Goal: Information Seeking & Learning: Learn about a topic

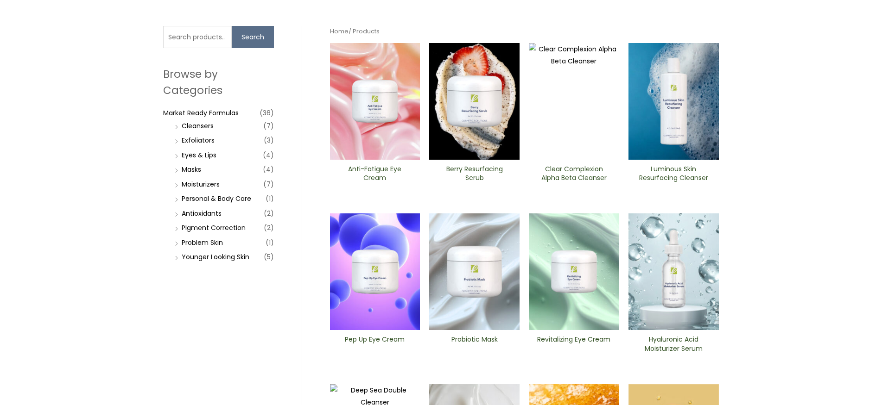
scroll to position [139, 0]
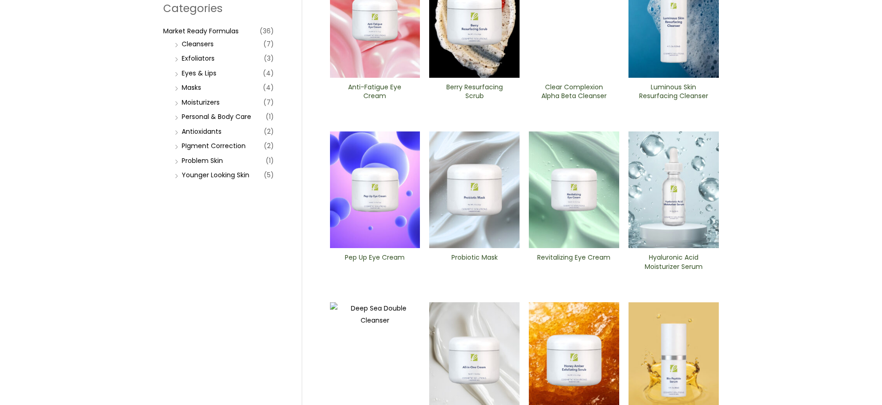
click at [665, 263] on h2 "Hyaluronic Acid Moisturizer Serum" at bounding box center [673, 262] width 75 height 18
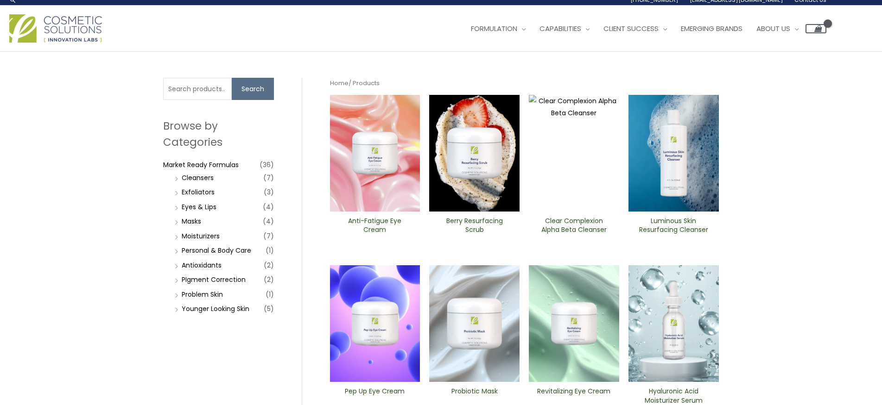
scroll to position [0, 0]
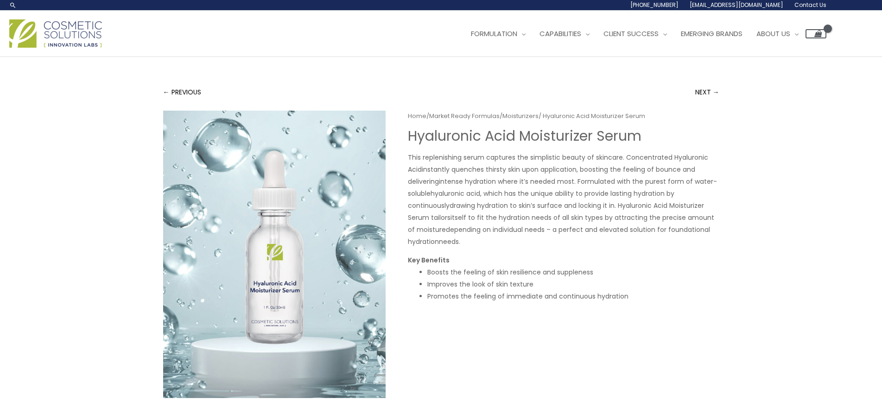
scroll to position [185, 0]
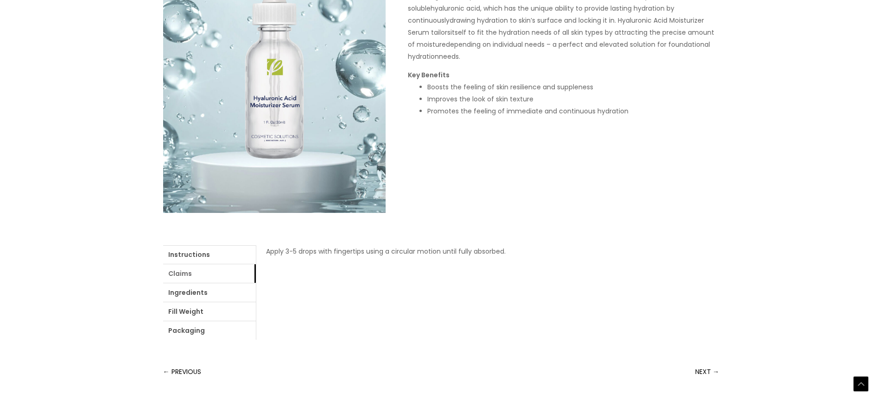
click at [181, 276] on link "Claims" at bounding box center [209, 274] width 93 height 19
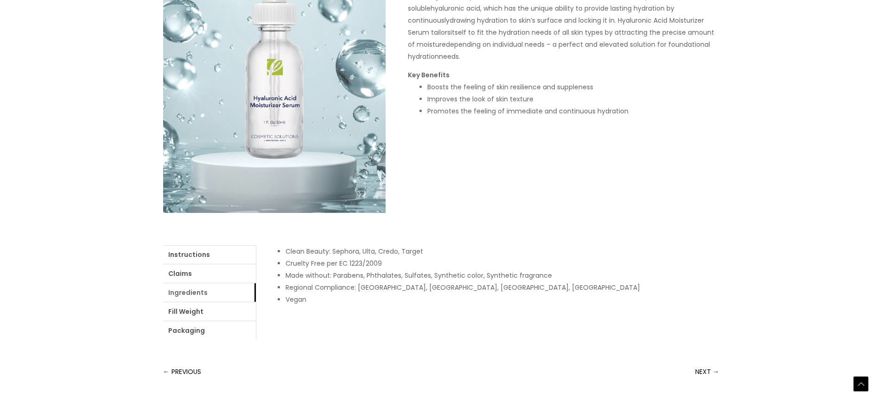
click at [178, 292] on link "Ingredients" at bounding box center [209, 293] width 93 height 19
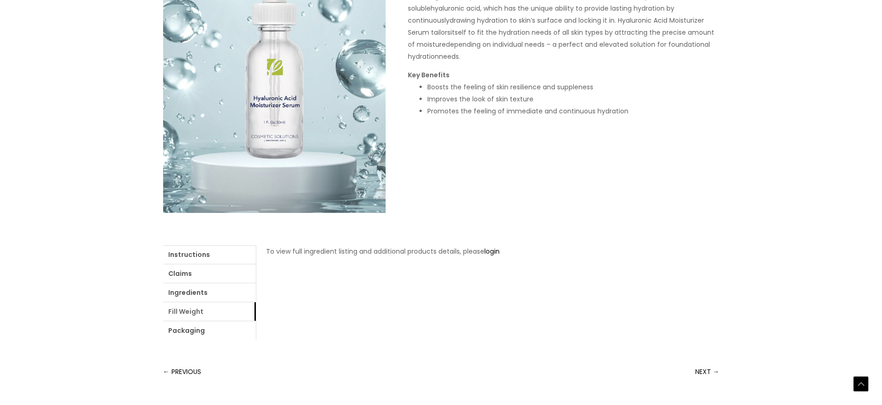
click at [177, 315] on link "Fill Weight" at bounding box center [209, 312] width 93 height 19
click at [185, 256] on link "Instructions" at bounding box center [209, 255] width 93 height 19
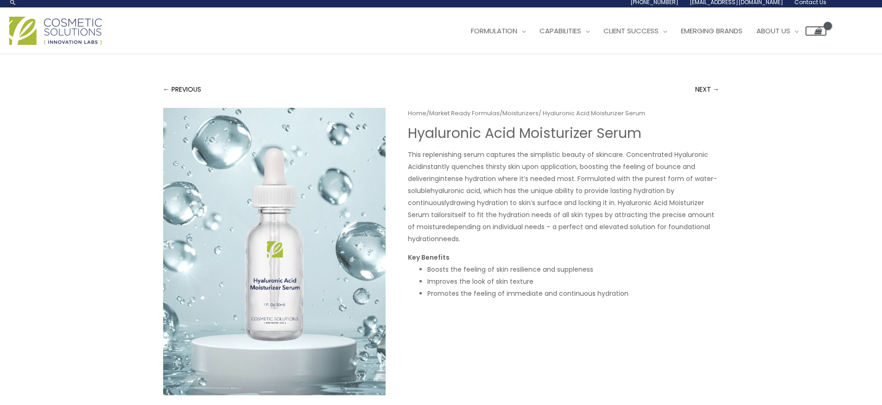
scroll to position [0, 0]
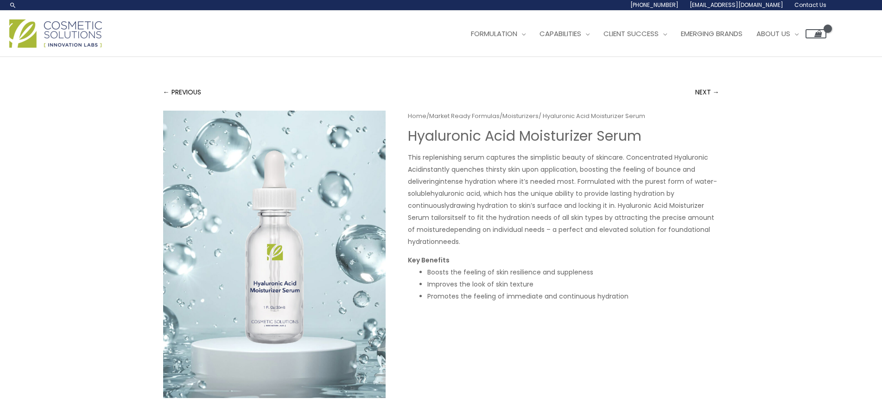
click at [280, 261] on img at bounding box center [274, 255] width 222 height 288
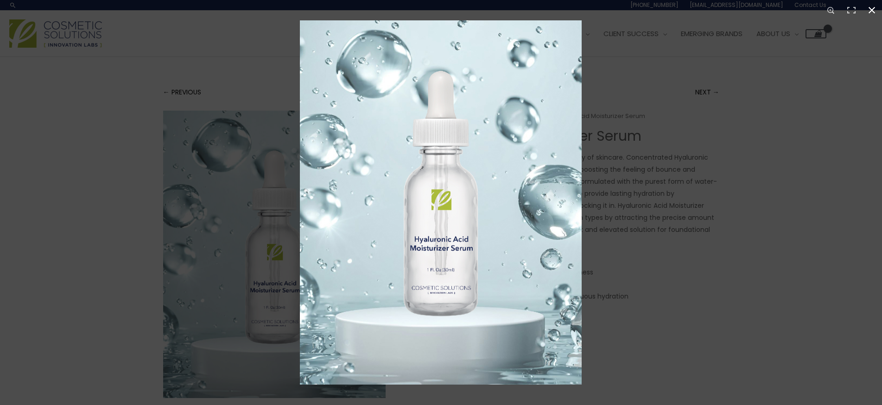
click at [831, 63] on div at bounding box center [741, 222] width 882 height 405
click at [871, 9] on button "Close (Esc)" at bounding box center [871, 10] width 20 height 20
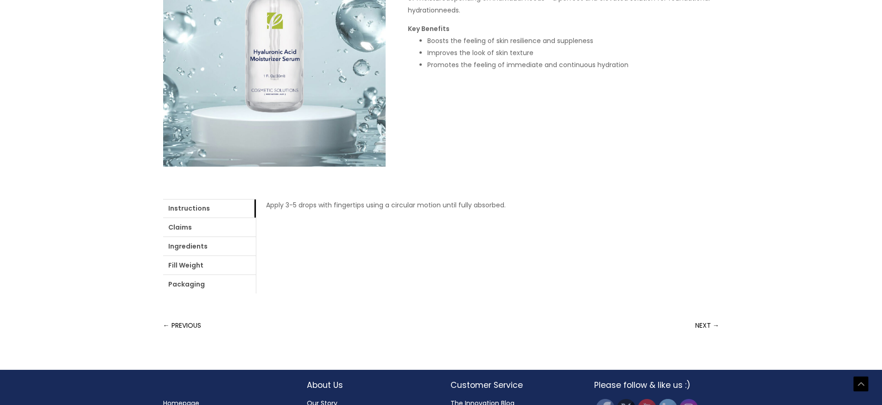
scroll to position [281, 0]
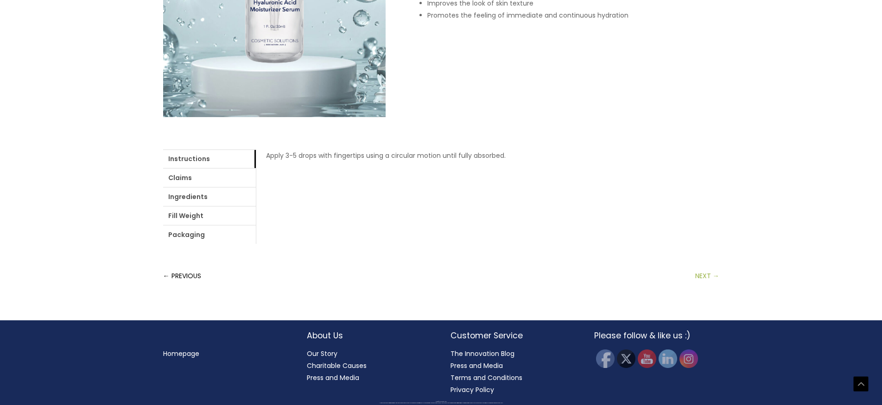
click at [710, 274] on link "NEXT →" at bounding box center [707, 276] width 24 height 19
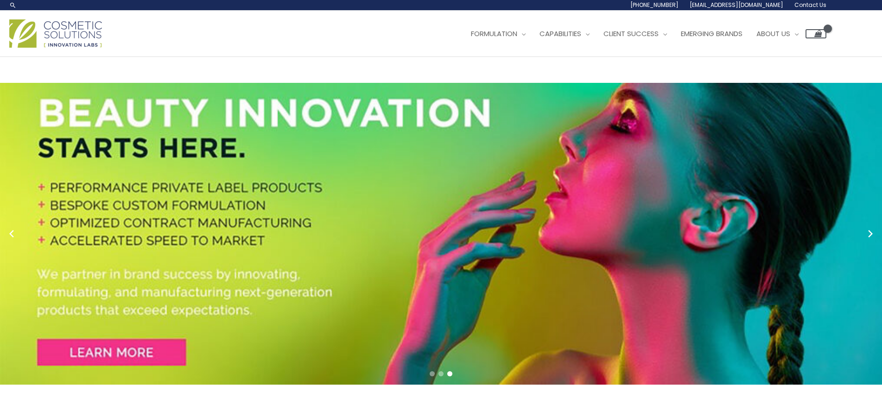
click at [734, 5] on span "[EMAIL_ADDRESS][DOMAIN_NAME]" at bounding box center [736, 5] width 94 height 8
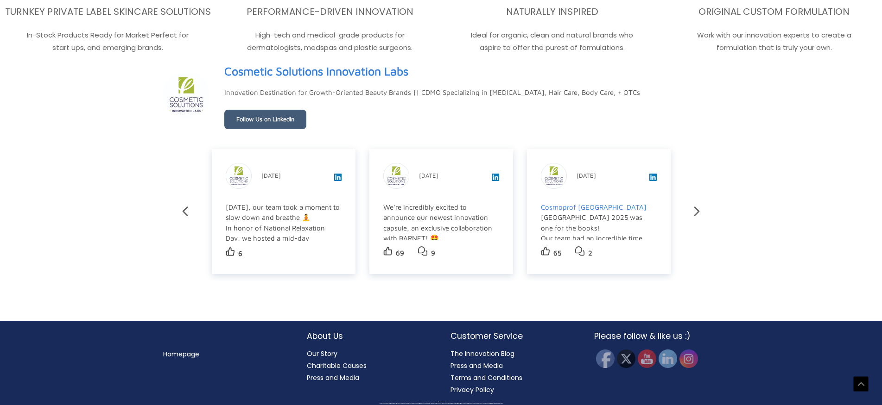
scroll to position [1675, 0]
click at [177, 353] on link "Homepage" at bounding box center [181, 354] width 36 height 9
